Goal: Navigation & Orientation: Find specific page/section

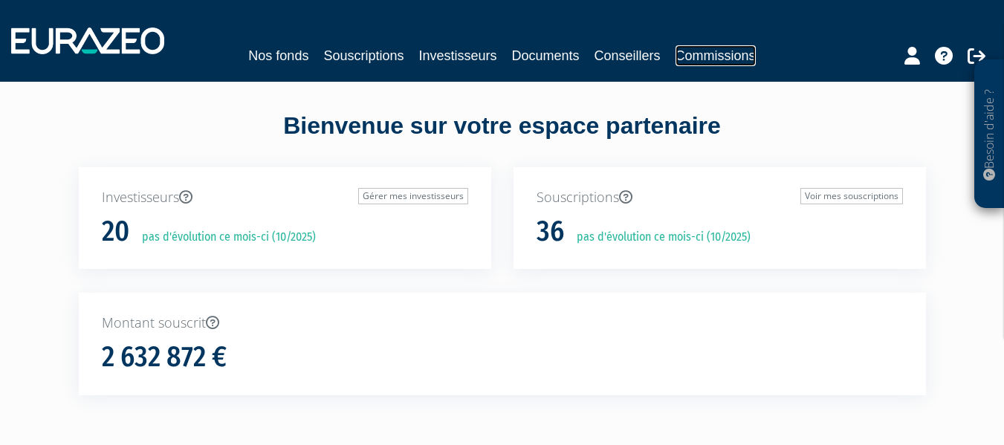
click at [693, 59] on link "Commissions" at bounding box center [715, 55] width 80 height 21
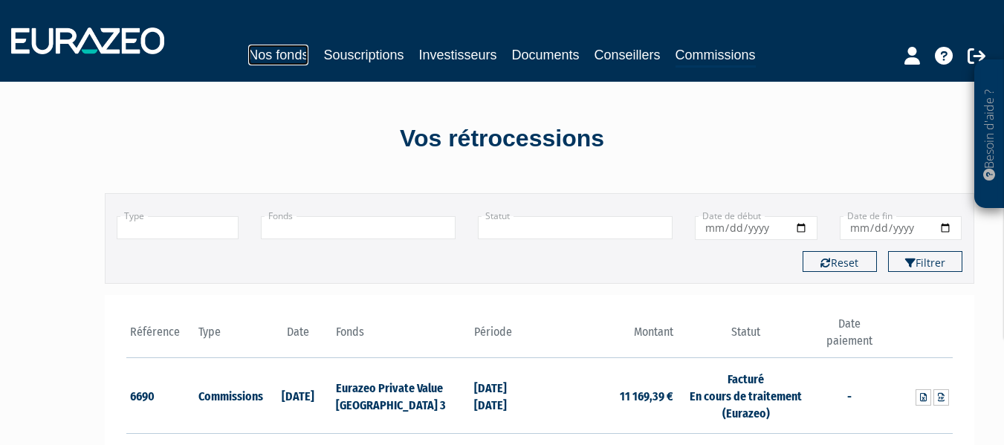
click at [286, 56] on link "Nos fonds" at bounding box center [278, 55] width 60 height 21
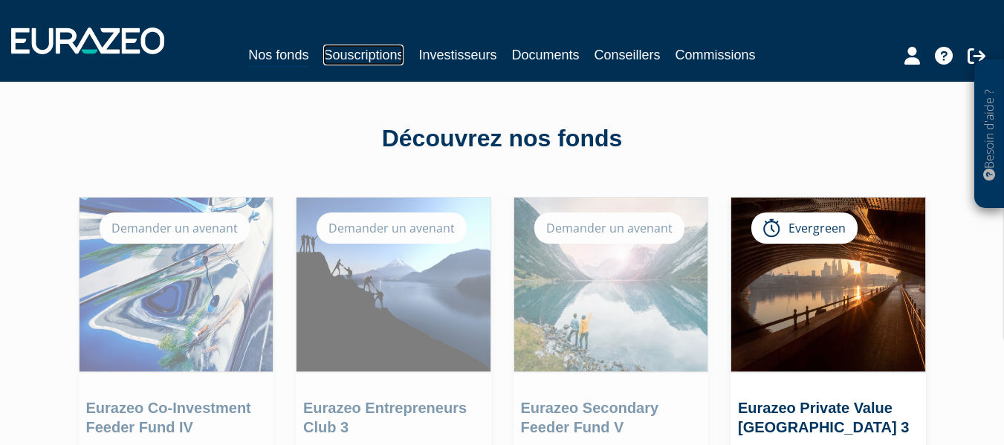
click at [347, 51] on link "Souscriptions" at bounding box center [363, 55] width 80 height 21
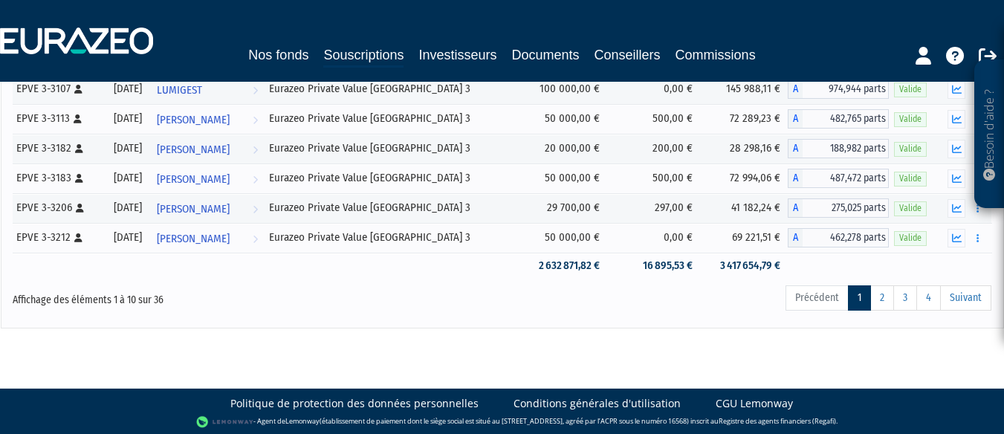
scroll to position [307, 0]
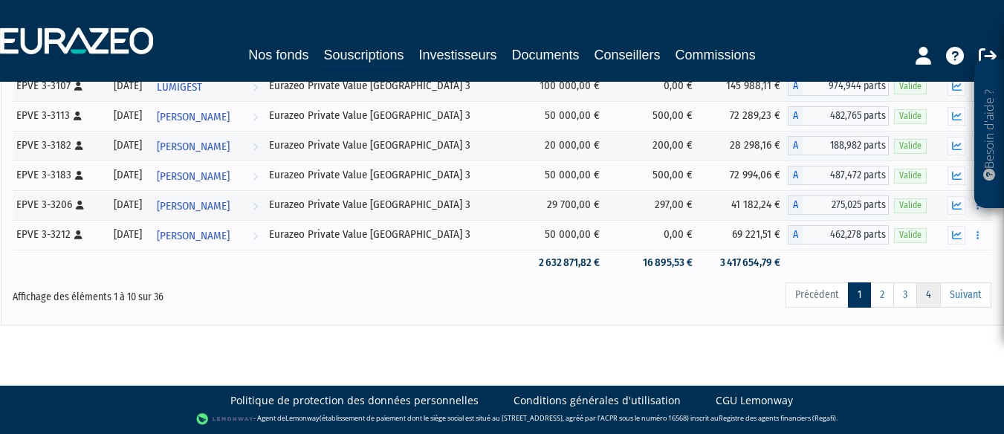
click at [929, 294] on link "4" at bounding box center [928, 294] width 25 height 25
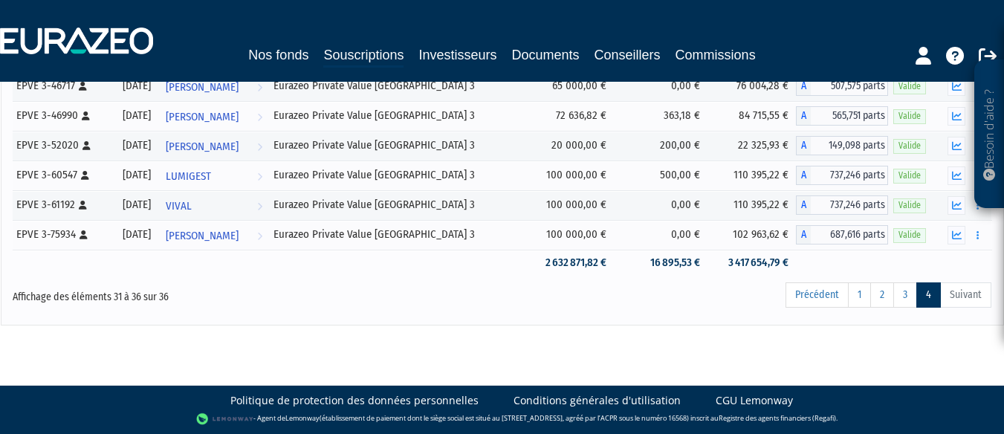
scroll to position [161, 0]
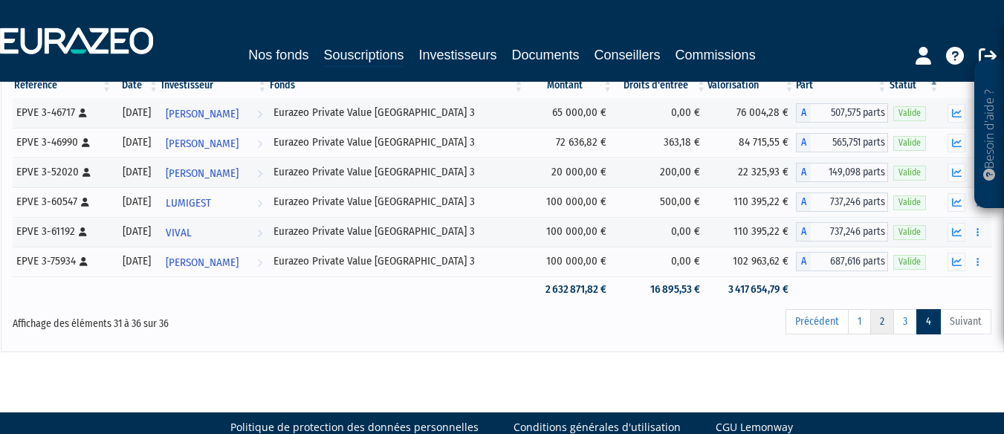
click at [878, 324] on link "2" at bounding box center [882, 321] width 24 height 25
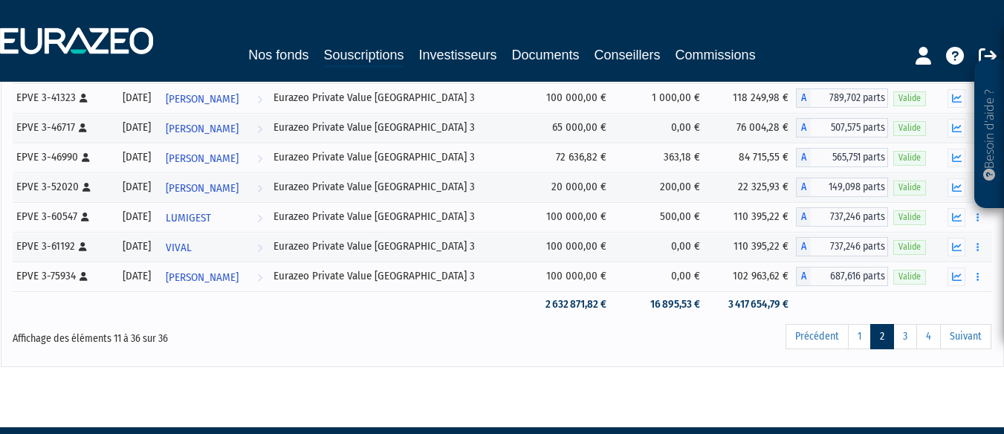
scroll to position [782, 0]
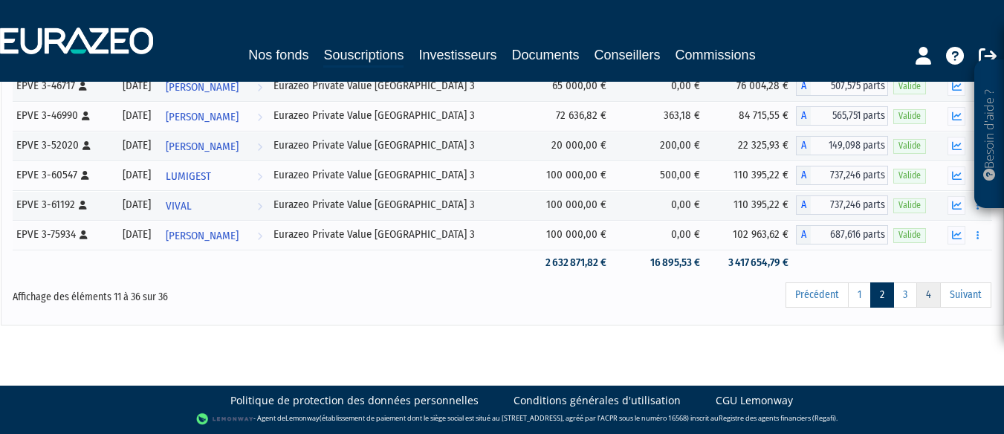
click at [938, 296] on link "4" at bounding box center [928, 294] width 25 height 25
